Goal: Task Accomplishment & Management: Use online tool/utility

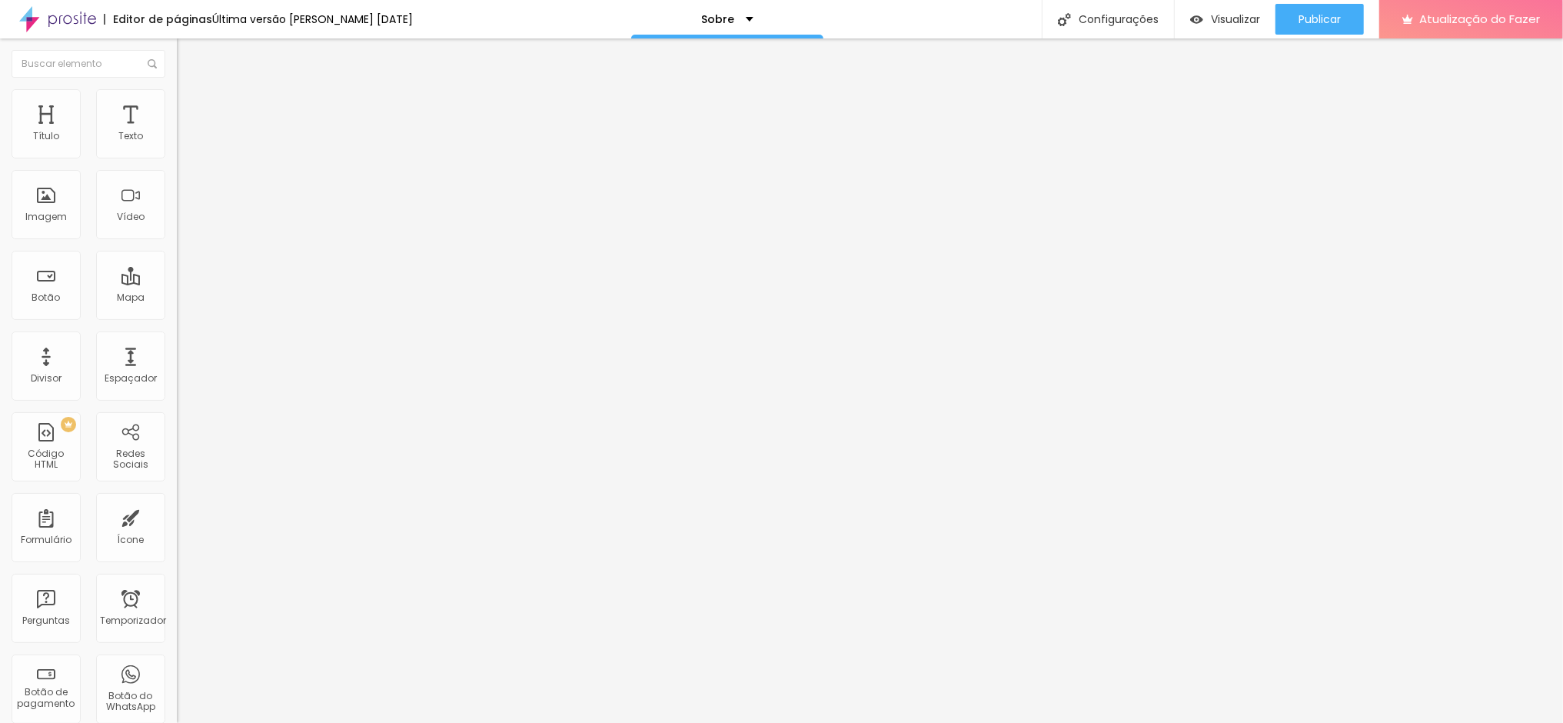
click at [186, 132] on font "Trocar imagem" at bounding box center [223, 125] width 75 height 13
click at [1315, 18] on font "Publicar" at bounding box center [1319, 19] width 42 height 15
click at [1315, 15] on font "Publicar" at bounding box center [1319, 19] width 42 height 15
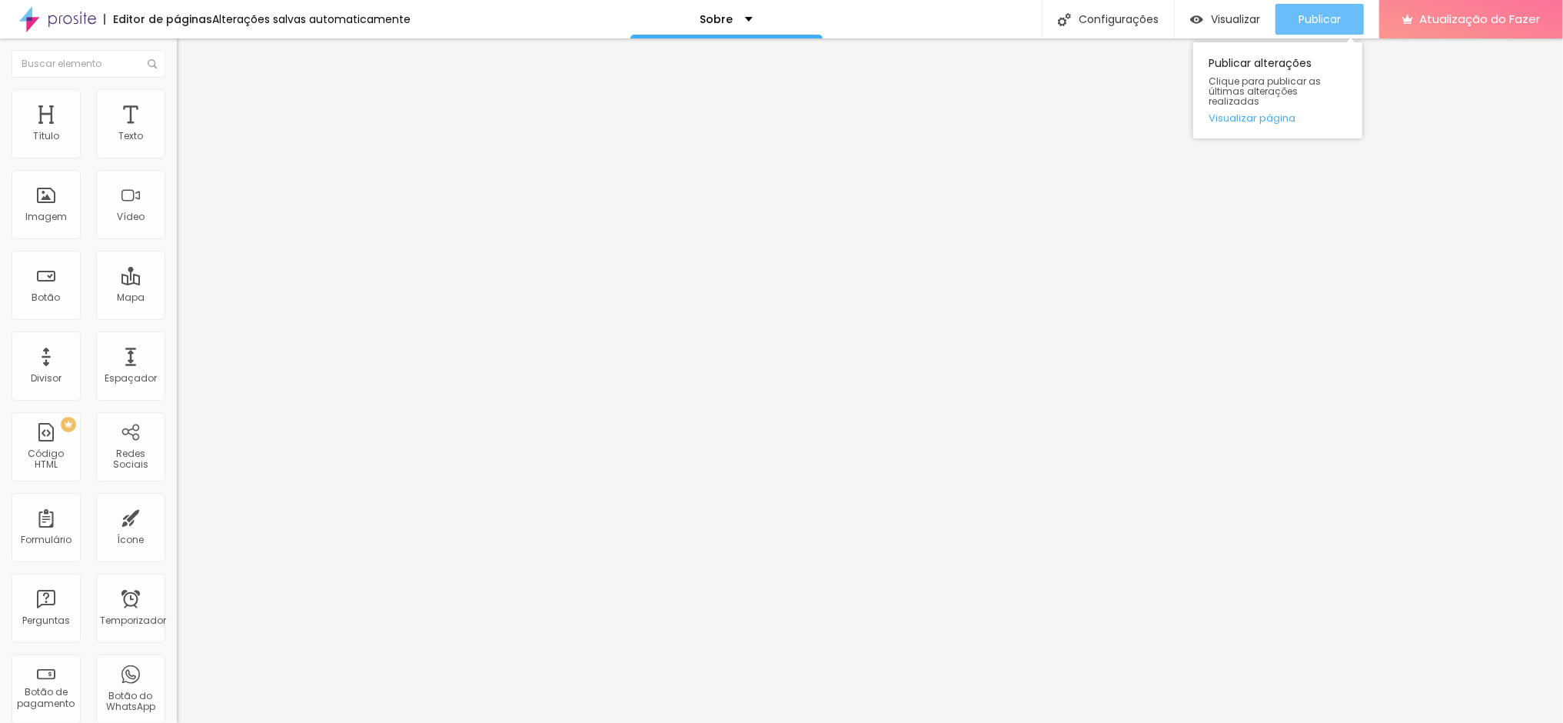
click at [1331, 22] on font "Publicar" at bounding box center [1319, 19] width 42 height 15
